Goal: Task Accomplishment & Management: Manage account settings

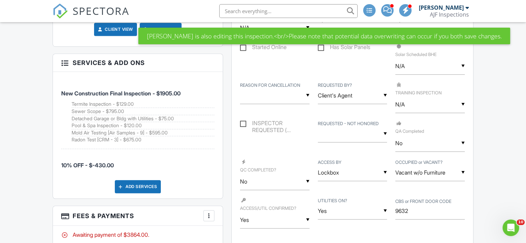
scroll to position [554, 0]
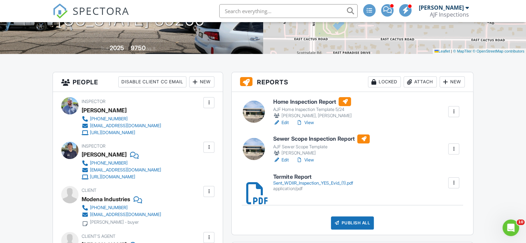
scroll to position [138, 0]
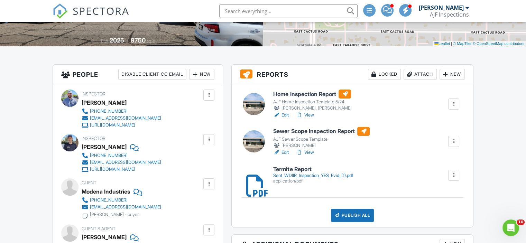
click at [310, 113] on link "View" at bounding box center [305, 115] width 18 height 7
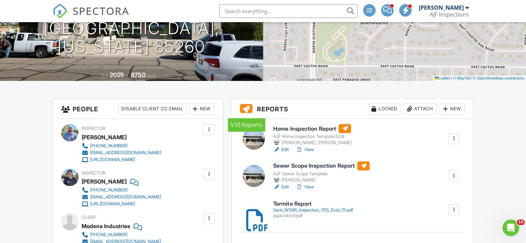
scroll to position [138, 0]
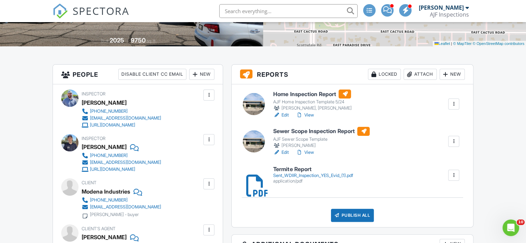
click at [307, 112] on link "View" at bounding box center [305, 115] width 18 height 7
